Goal: Information Seeking & Learning: Find specific fact

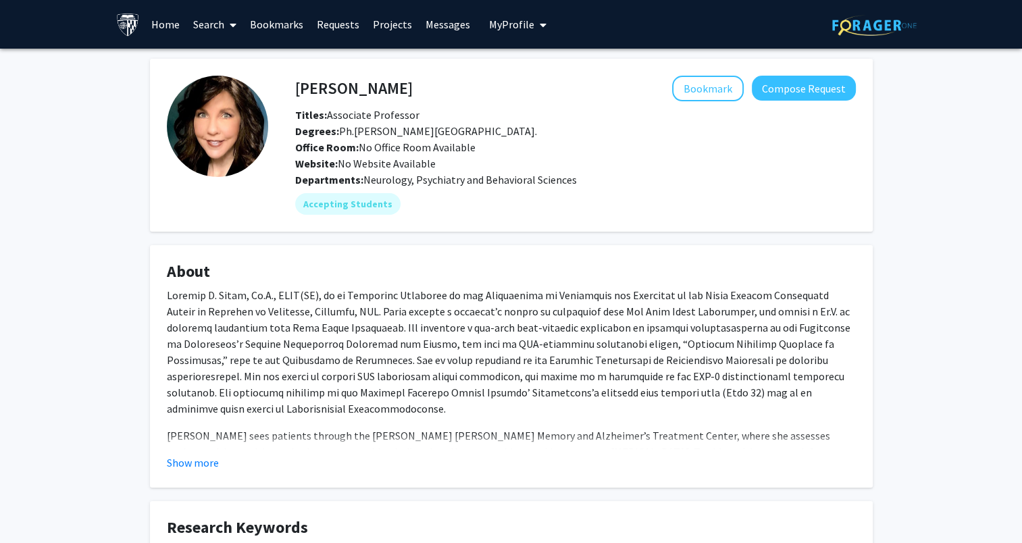
click at [215, 29] on link "Search" at bounding box center [214, 24] width 57 height 47
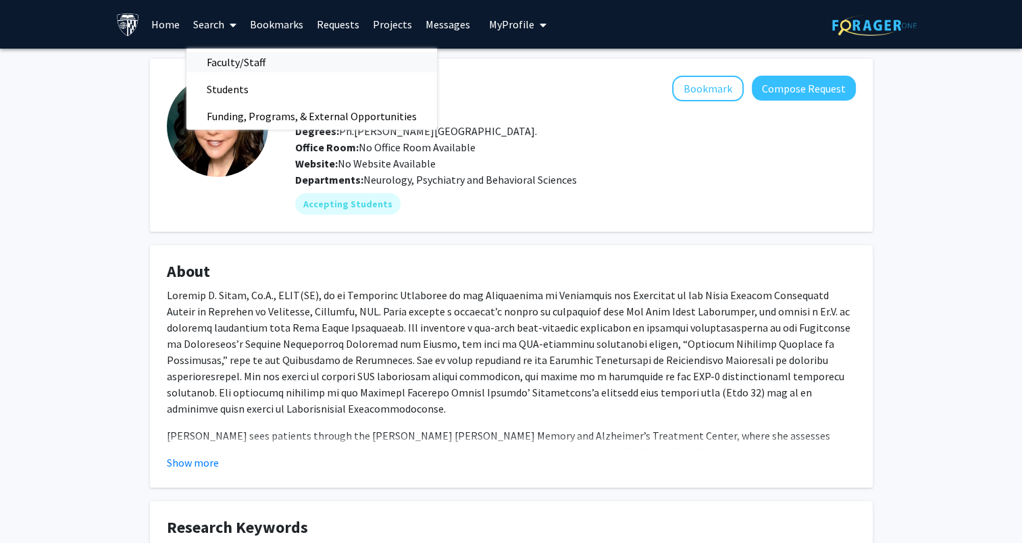
click at [246, 63] on span "Faculty/Staff" at bounding box center [235, 62] width 99 height 27
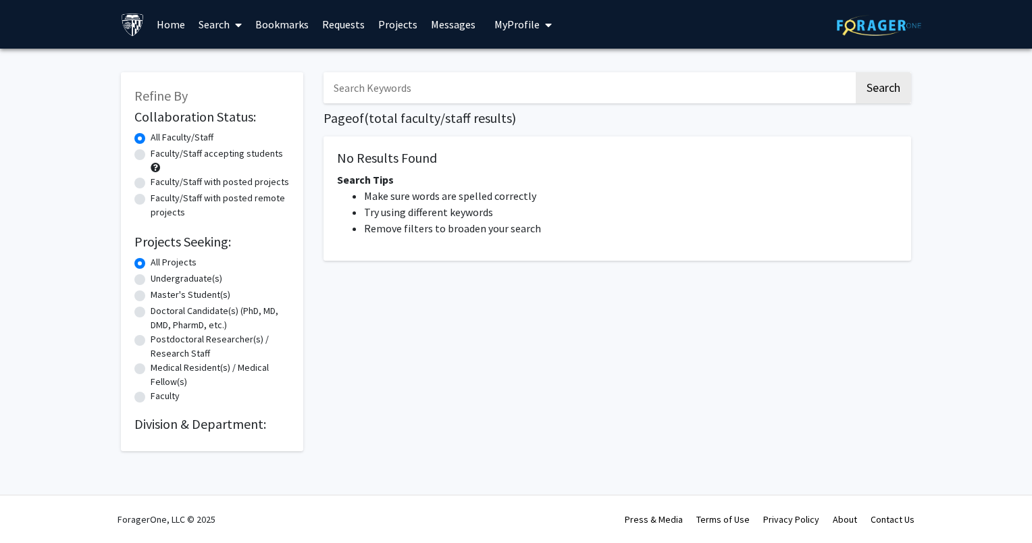
click at [363, 89] on input "Search Keywords" at bounding box center [589, 87] width 530 height 31
type input "[PERSON_NAME]"
click at [856, 72] on button "Search" at bounding box center [883, 87] width 55 height 31
click at [868, 97] on button "Search" at bounding box center [883, 87] width 55 height 31
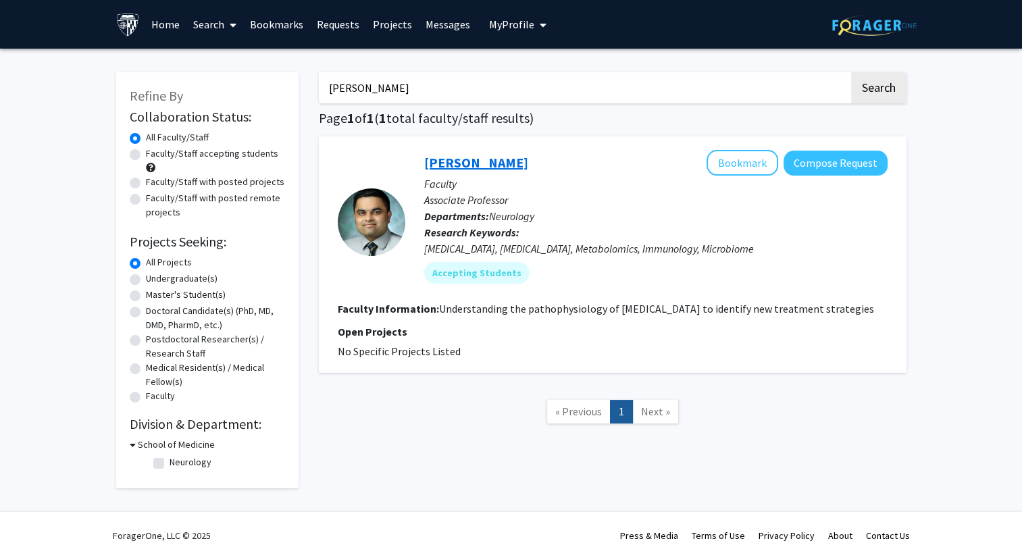
click at [498, 161] on link "[PERSON_NAME]" at bounding box center [476, 162] width 104 height 17
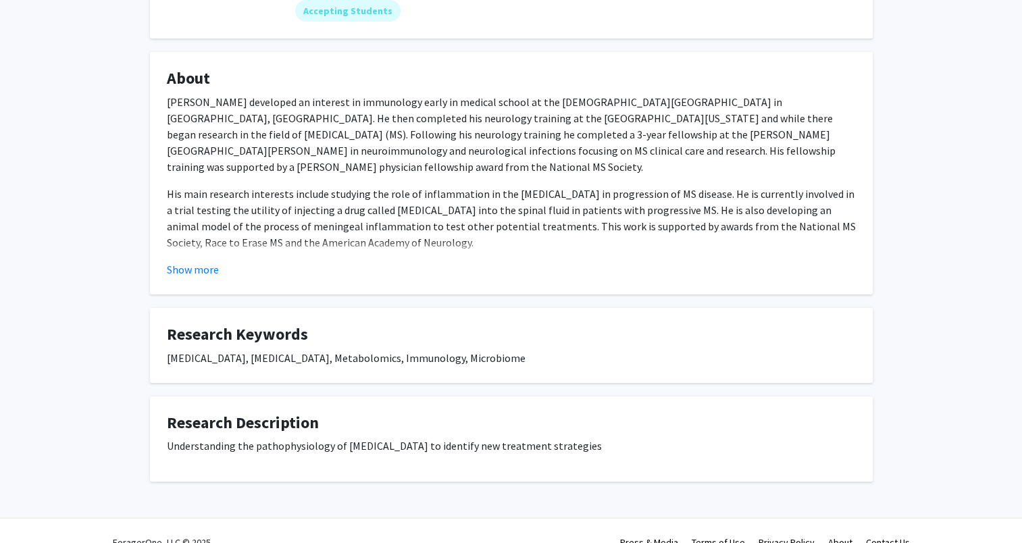
scroll to position [203, 0]
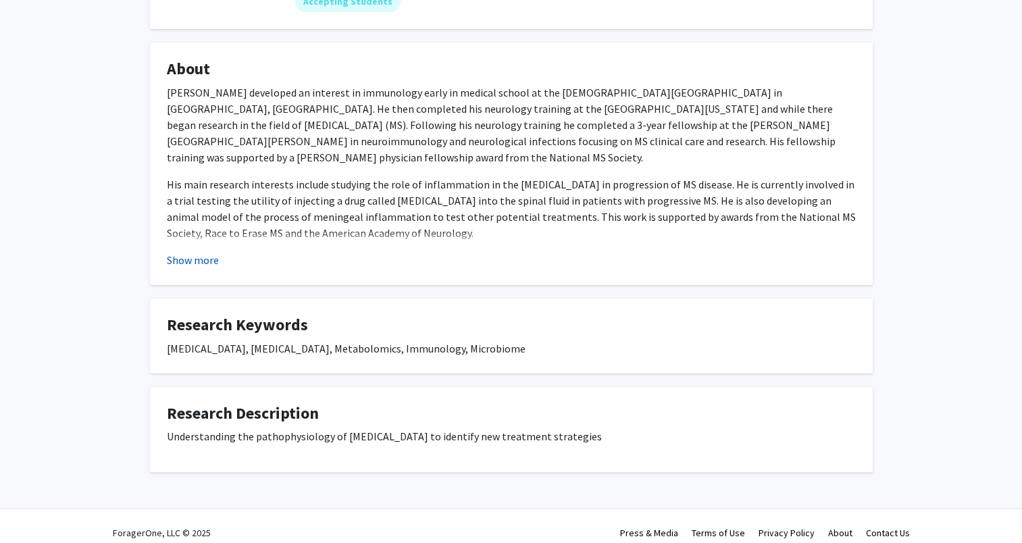
click at [203, 256] on button "Show more" at bounding box center [193, 260] width 52 height 16
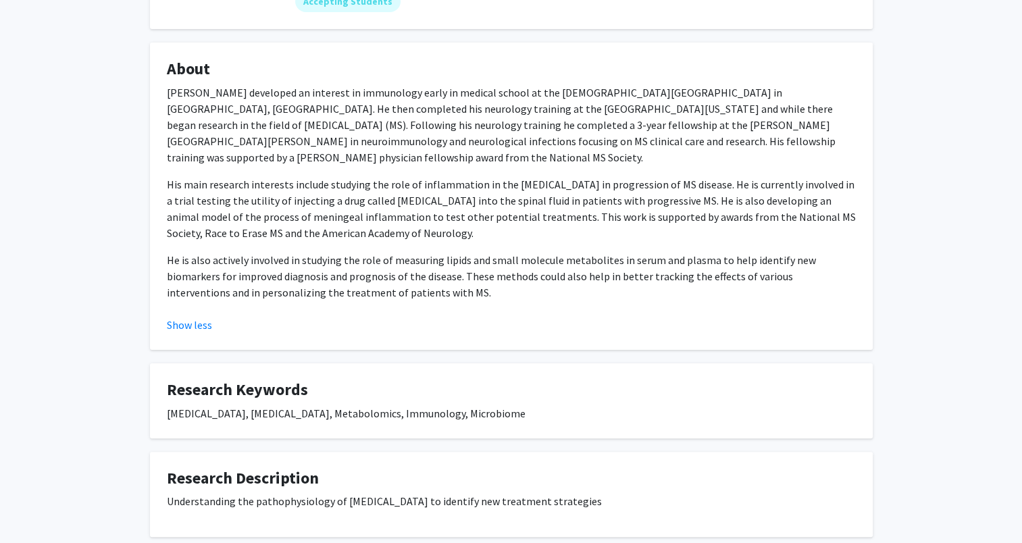
scroll to position [0, 0]
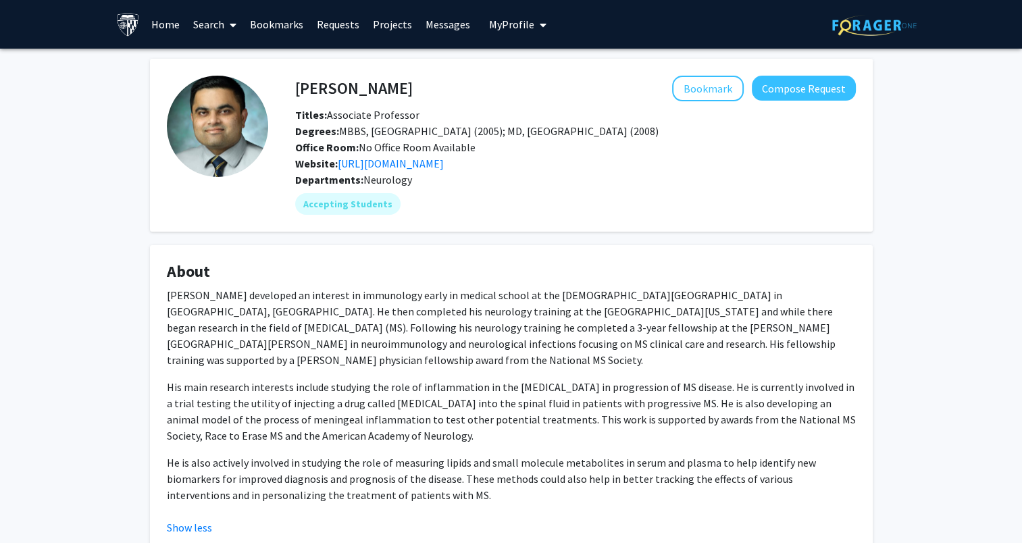
click at [205, 27] on link "Search" at bounding box center [214, 24] width 57 height 47
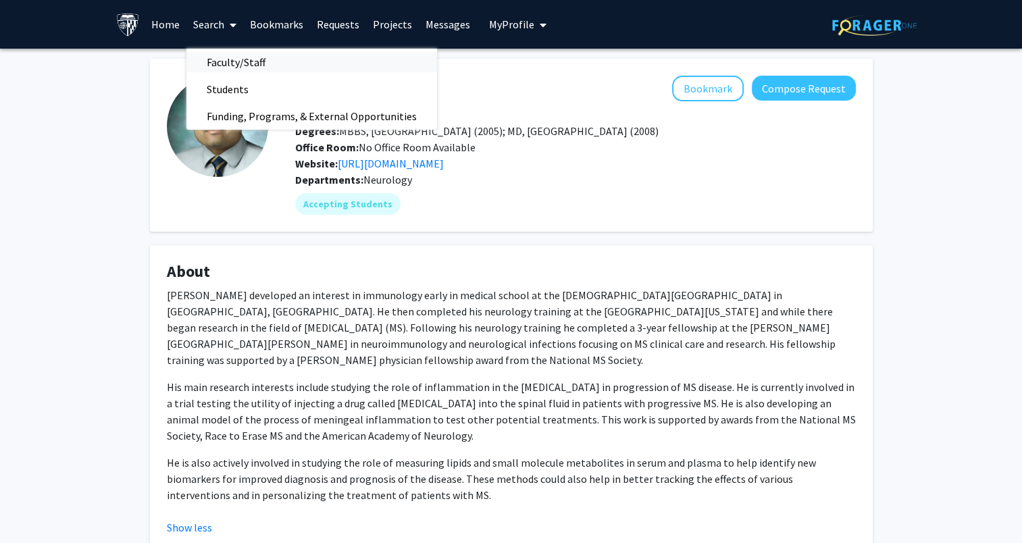
click at [241, 64] on span "Faculty/Staff" at bounding box center [235, 62] width 99 height 27
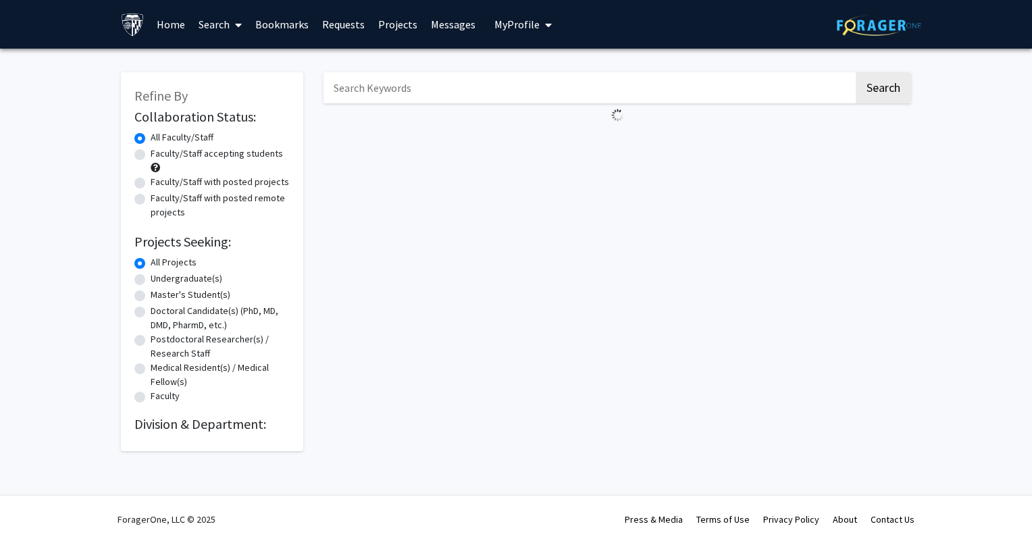
click at [365, 89] on input "Search Keywords" at bounding box center [589, 87] width 530 height 31
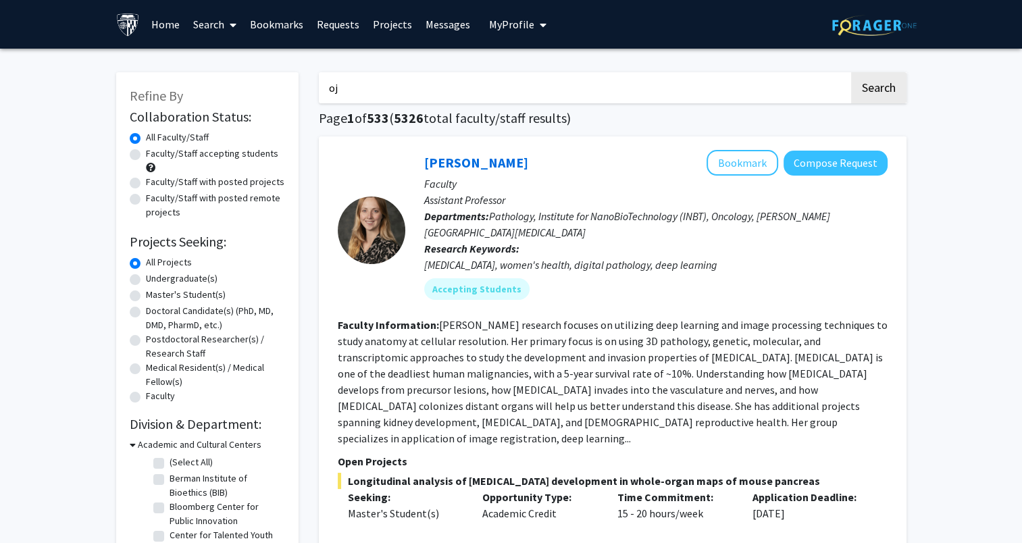
type input "o"
click at [851, 72] on button "Search" at bounding box center [878, 87] width 55 height 31
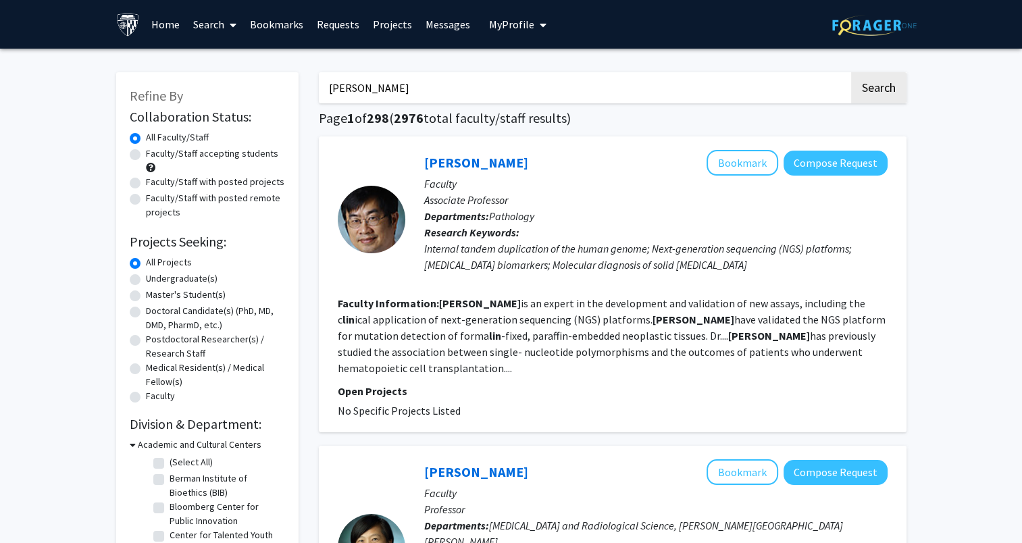
click at [851, 72] on button "Search" at bounding box center [878, 87] width 55 height 31
type input "[PERSON_NAME]"
click at [851, 72] on button "Search" at bounding box center [878, 87] width 55 height 31
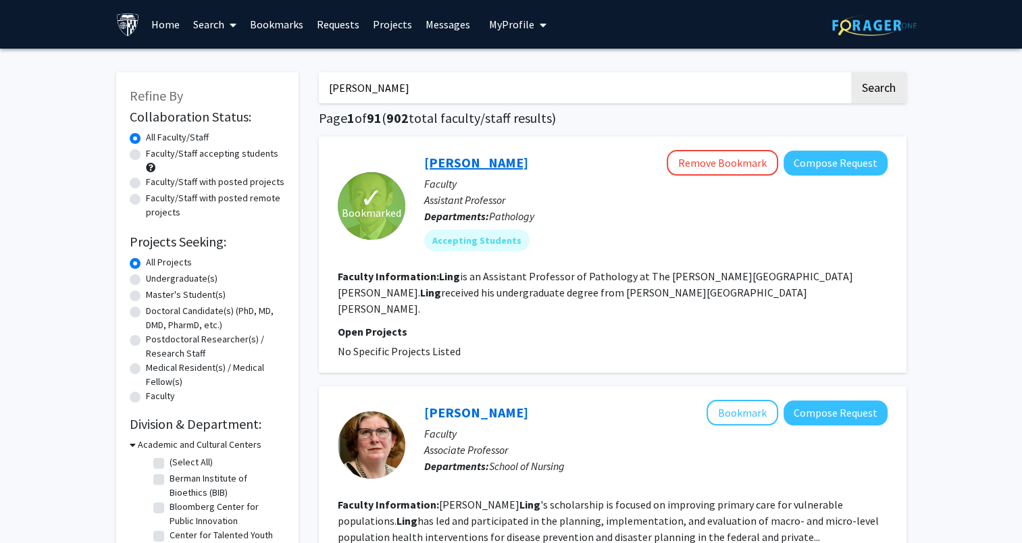
click at [474, 161] on link "[PERSON_NAME]" at bounding box center [476, 162] width 104 height 17
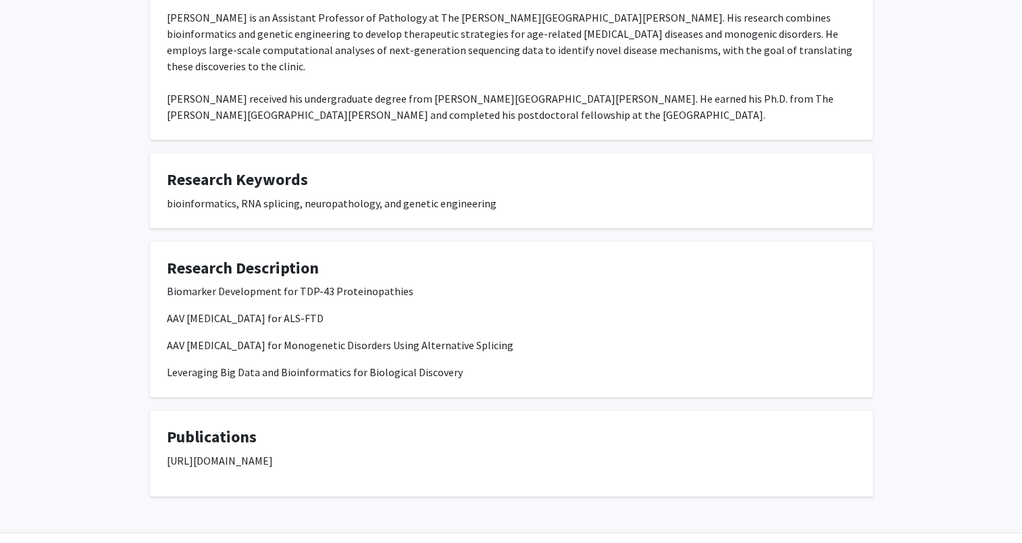
scroll to position [295, 0]
